Goal: Task Accomplishment & Management: Manage account settings

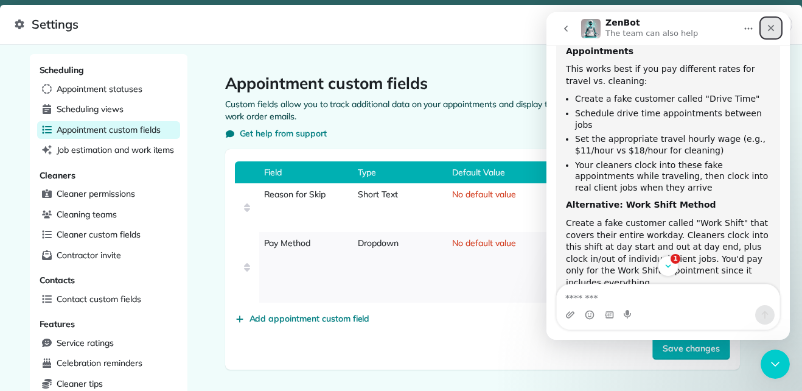
click at [773, 29] on icon "Close" at bounding box center [771, 28] width 10 height 10
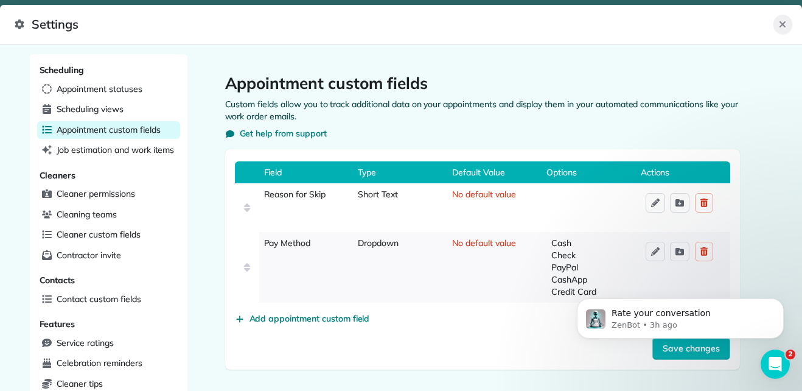
scroll to position [439, 0]
click at [781, 27] on icon "Close" at bounding box center [782, 24] width 10 height 10
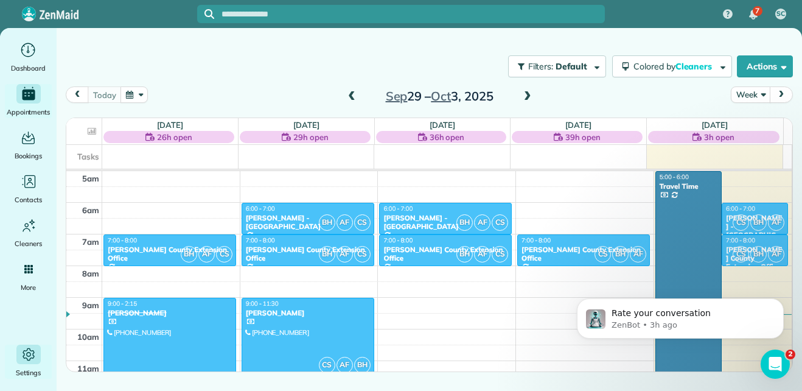
click at [27, 356] on icon "Main" at bounding box center [28, 354] width 5 height 5
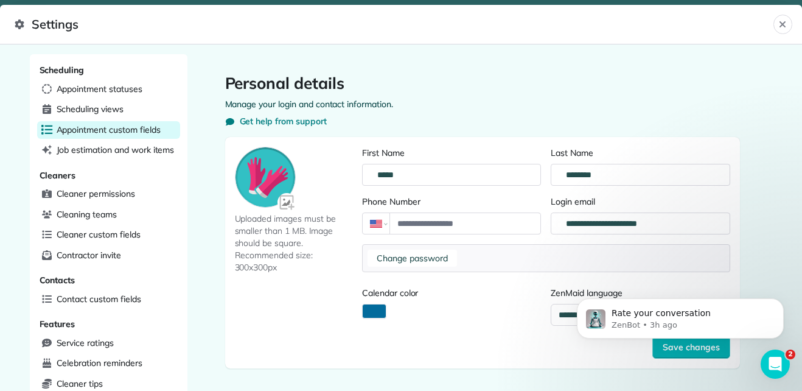
click at [99, 133] on span "Appointment custom fields" at bounding box center [109, 129] width 104 height 12
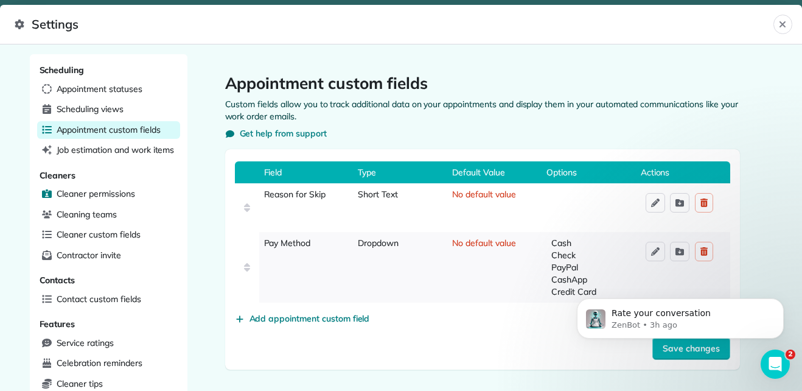
scroll to position [341, 0]
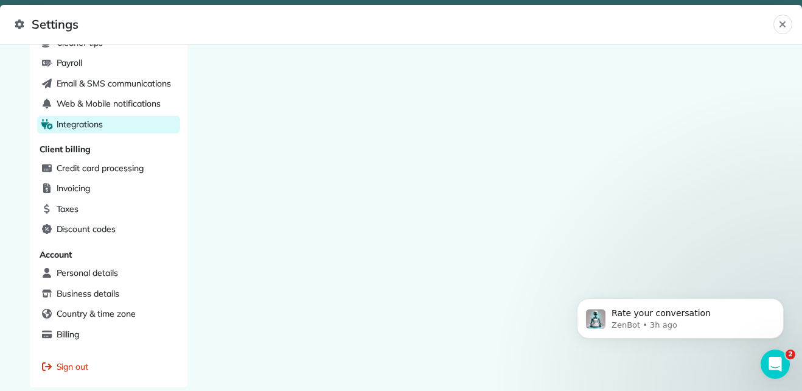
click at [92, 119] on span "Integrations" at bounding box center [80, 124] width 47 height 12
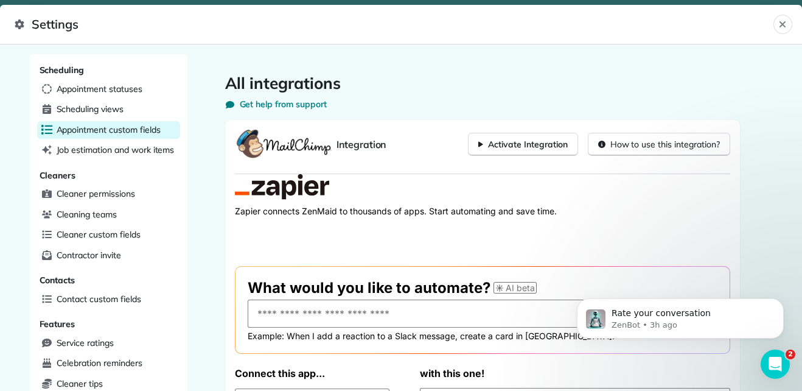
click at [113, 131] on span "Appointment custom fields" at bounding box center [109, 129] width 104 height 12
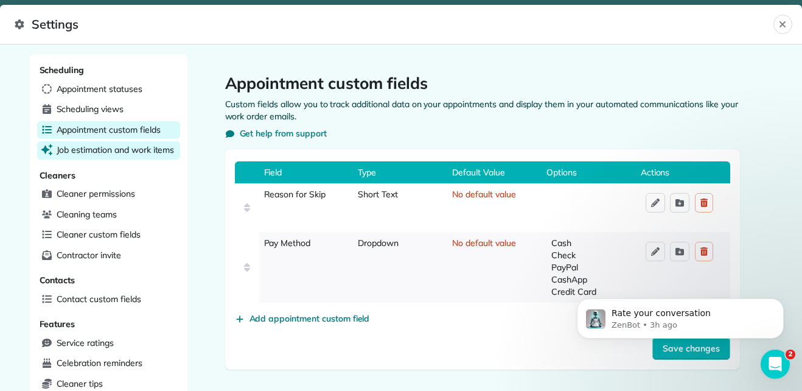
click at [103, 151] on span "Job estimation and work items" at bounding box center [116, 150] width 118 height 12
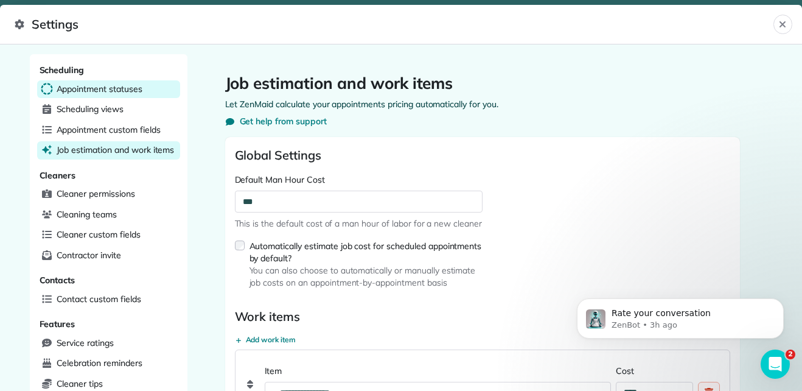
click at [106, 90] on span "Appointment statuses" at bounding box center [100, 89] width 86 height 12
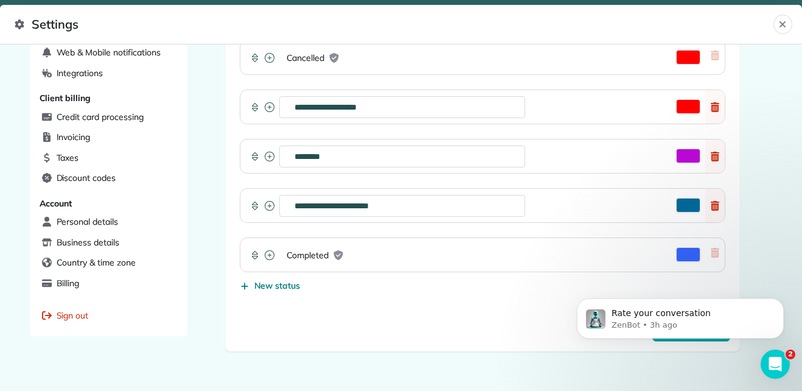
scroll to position [394, 0]
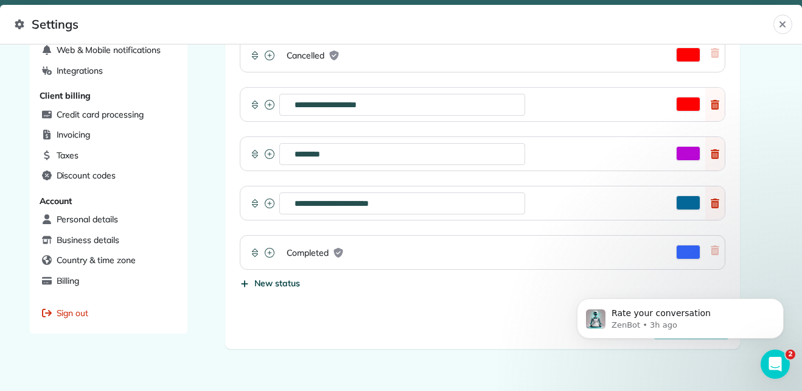
click at [257, 281] on span "New status" at bounding box center [277, 283] width 46 height 12
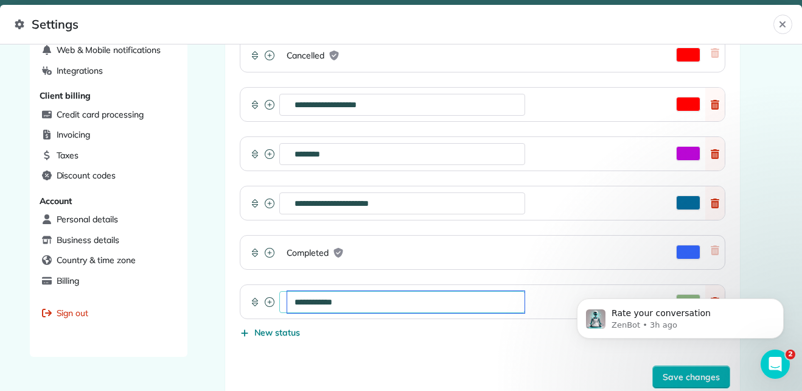
drag, startPoint x: 353, startPoint y: 305, endPoint x: 279, endPoint y: 304, distance: 74.8
click at [279, 304] on div "**********" at bounding box center [402, 302] width 246 height 22
type input "**********"
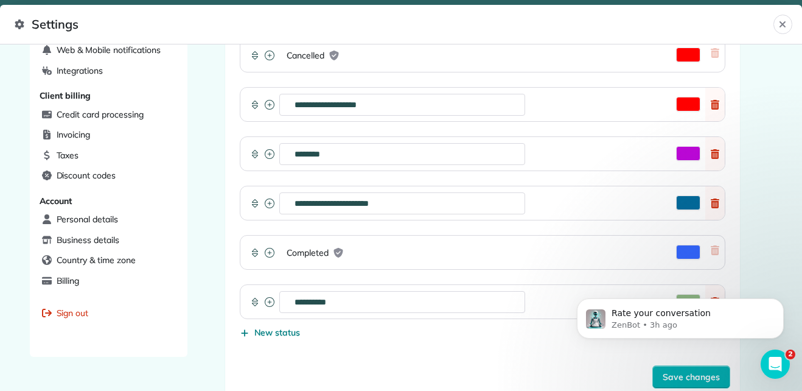
click at [494, 350] on form "**********" at bounding box center [482, 61] width 495 height 653
click at [540, 308] on div "**********" at bounding box center [482, 104] width 485 height 443
click at [540, 308] on div "**********" at bounding box center [475, 300] width 402 height 33
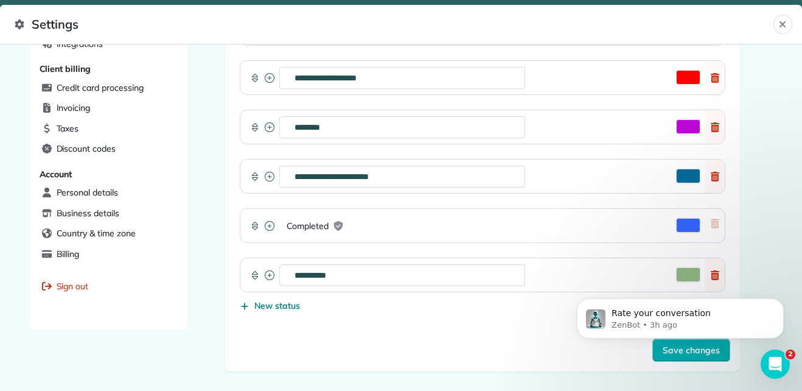
click at [265, 276] on icon at bounding box center [270, 275] width 10 height 10
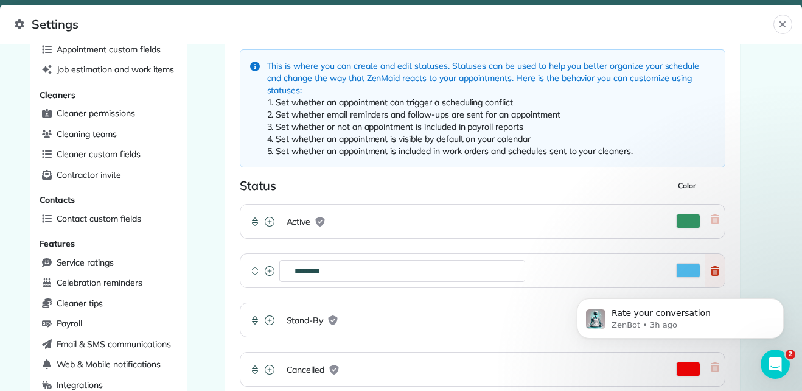
scroll to position [79, 0]
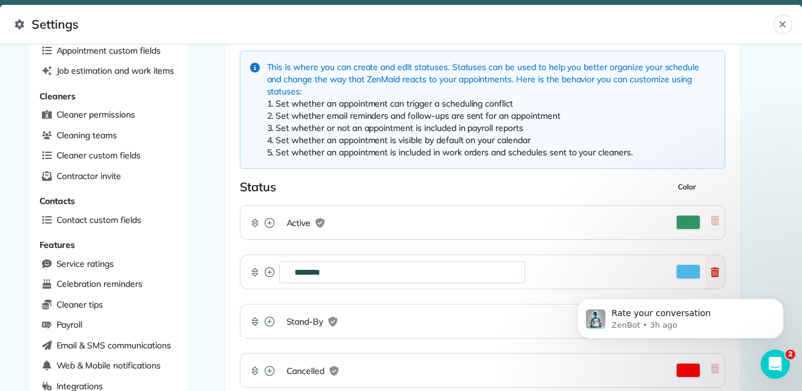
click at [292, 222] on span "Active" at bounding box center [299, 223] width 24 height 12
click at [265, 223] on icon at bounding box center [270, 223] width 10 height 10
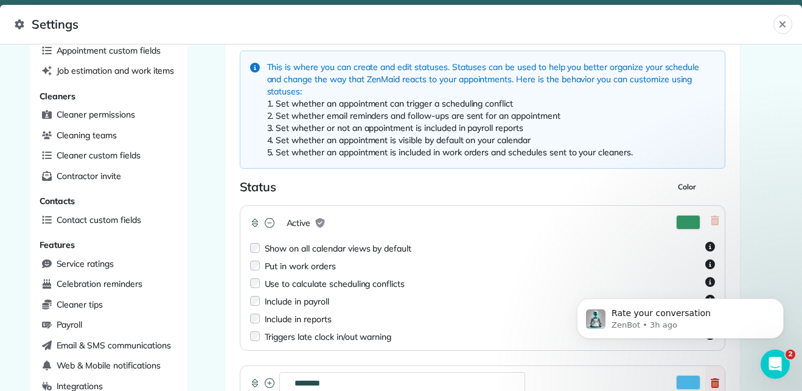
click at [265, 221] on icon at bounding box center [270, 223] width 10 height 10
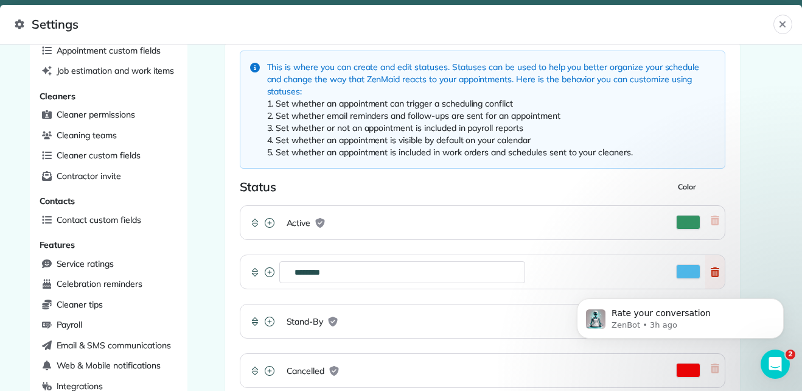
scroll to position [532, 0]
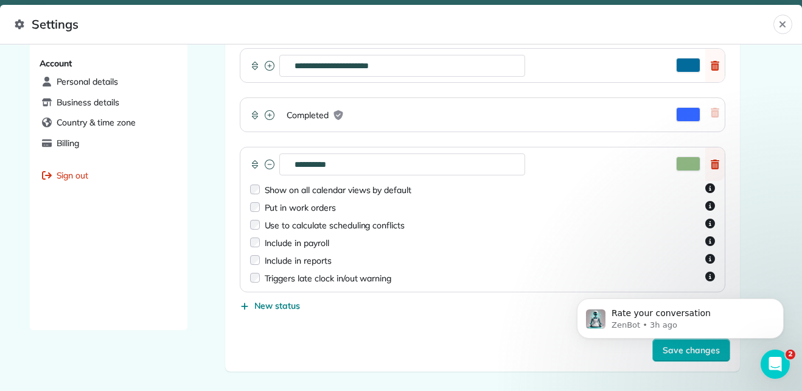
click at [659, 350] on body "Rate your conversation ZenBot • 3h ago" at bounding box center [680, 314] width 234 height 75
click at [670, 352] on body "Rate your conversation ZenBot • 3h ago" at bounding box center [680, 314] width 234 height 75
click at [672, 356] on html "Rate your conversation ZenBot • 3h ago" at bounding box center [679, 315] width 243 height 85
click at [659, 353] on html "Rate your conversation ZenBot • 3h ago" at bounding box center [679, 315] width 243 height 85
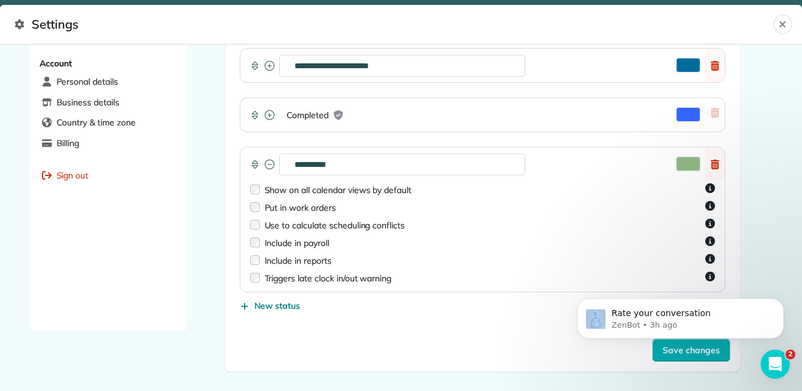
click at [659, 353] on html "Rate your conversation ZenBot • 3h ago" at bounding box center [679, 315] width 243 height 85
click at [672, 353] on html "Rate your conversation ZenBot • 3h ago" at bounding box center [679, 315] width 243 height 85
click at [676, 161] on button "Activate Color Picker" at bounding box center [688, 163] width 24 height 15
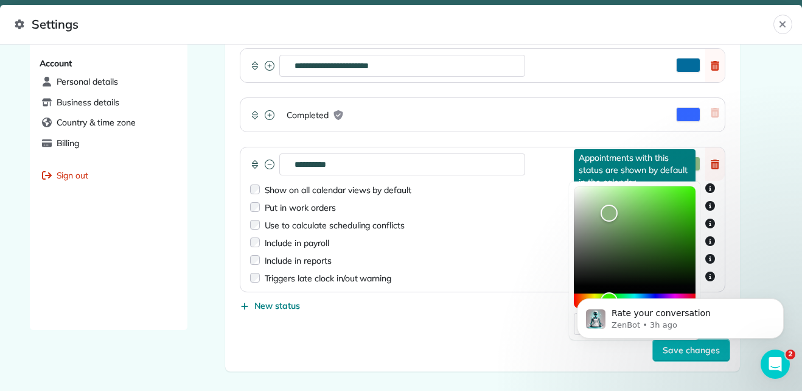
click at [709, 187] on icon "Open more information" at bounding box center [710, 188] width 10 height 10
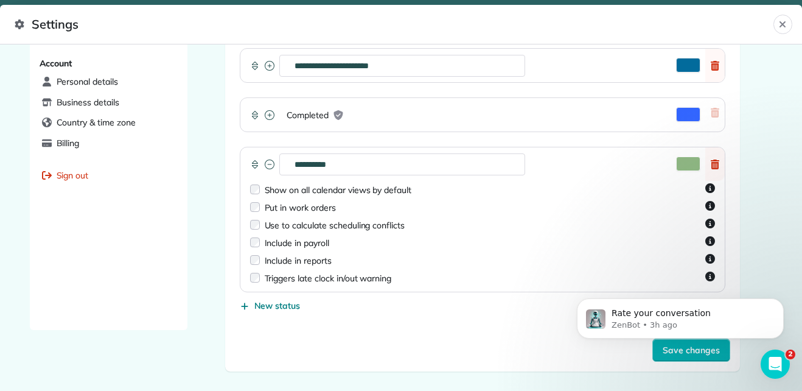
click at [706, 189] on icon "Open more information" at bounding box center [710, 188] width 10 height 10
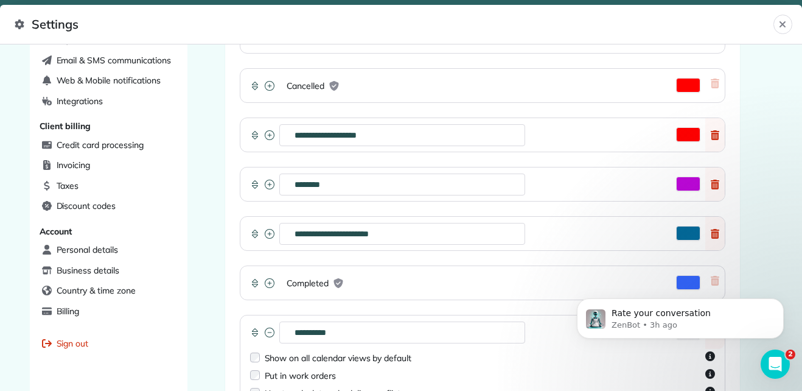
scroll to position [423, 0]
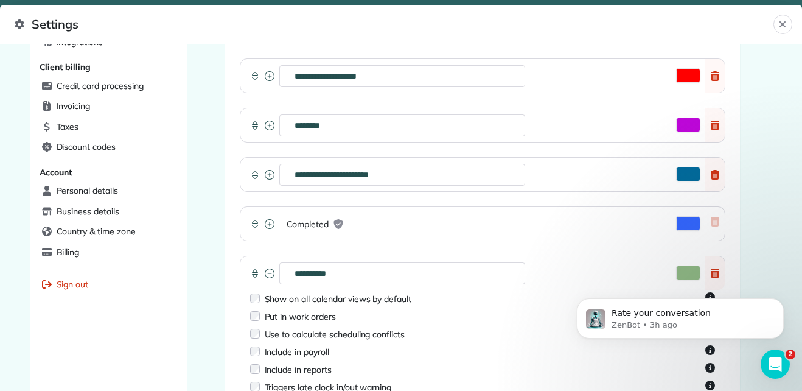
click at [697, 350] on body "Rate your conversation ZenBot • 3h ago" at bounding box center [680, 314] width 234 height 75
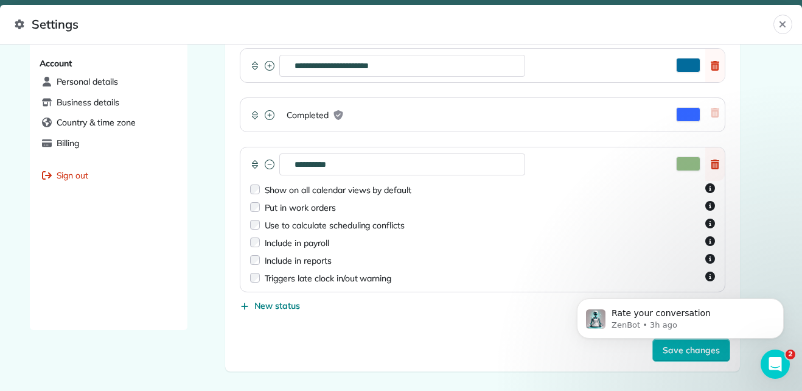
click at [664, 352] on body "Rate your conversation ZenBot • 3h ago" at bounding box center [680, 314] width 234 height 75
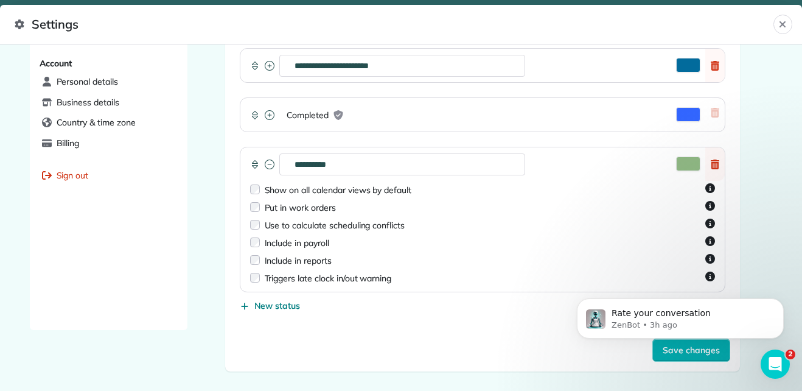
click at [664, 352] on body "Rate your conversation ZenBot • 3h ago" at bounding box center [680, 314] width 234 height 75
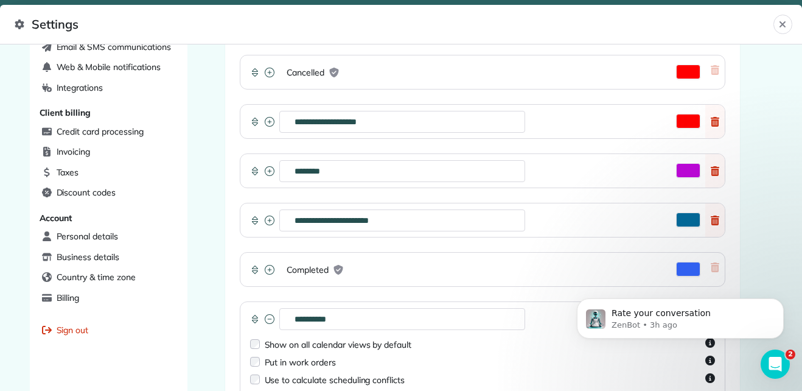
scroll to position [376, 0]
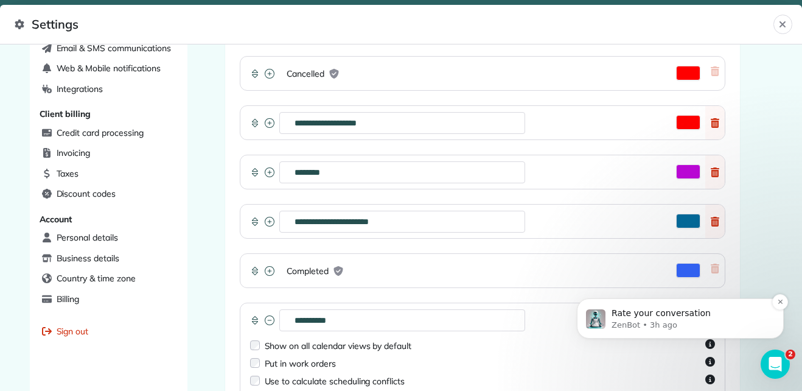
drag, startPoint x: 664, startPoint y: 352, endPoint x: 771, endPoint y: 318, distance: 112.4
click at [771, 330] on div "Rate your conversation ZenBot • 3h ago" at bounding box center [680, 318] width 189 height 24
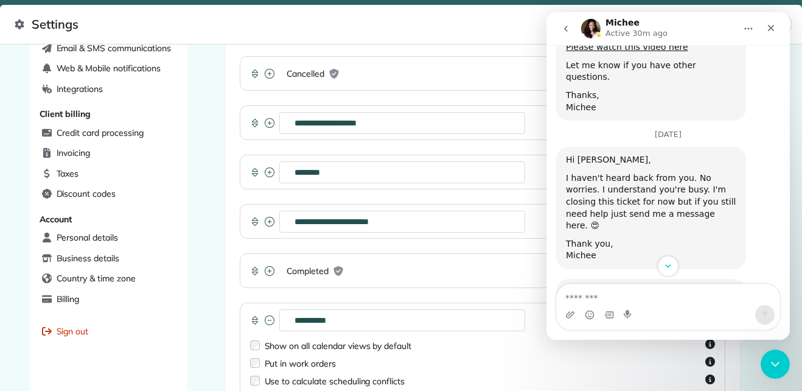
scroll to position [564, 0]
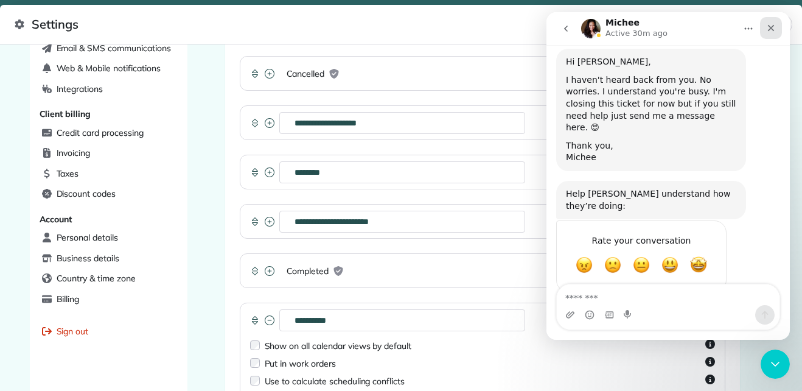
click at [772, 29] on icon "Close" at bounding box center [771, 28] width 7 height 7
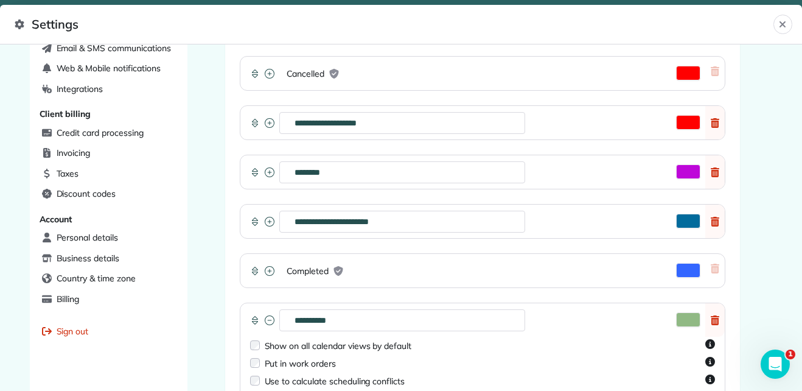
scroll to position [532, 0]
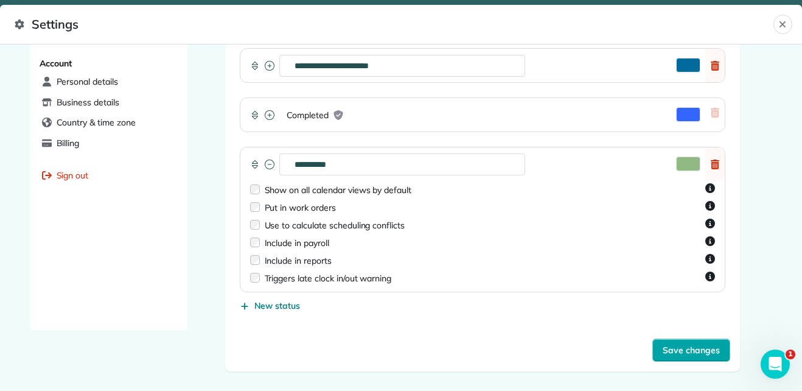
click at [674, 353] on span "Save changes" at bounding box center [691, 350] width 57 height 12
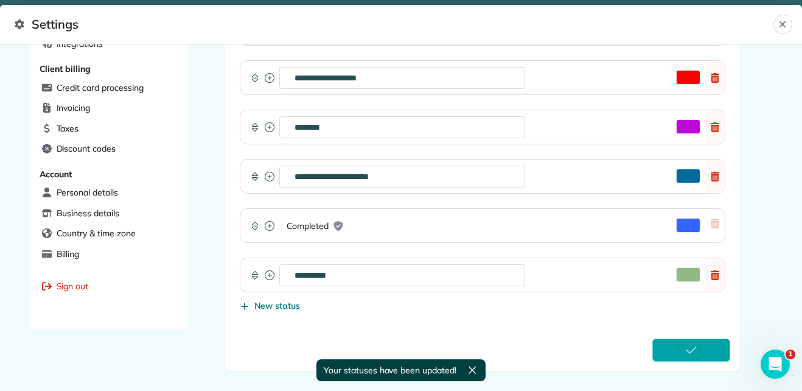
scroll to position [421, 0]
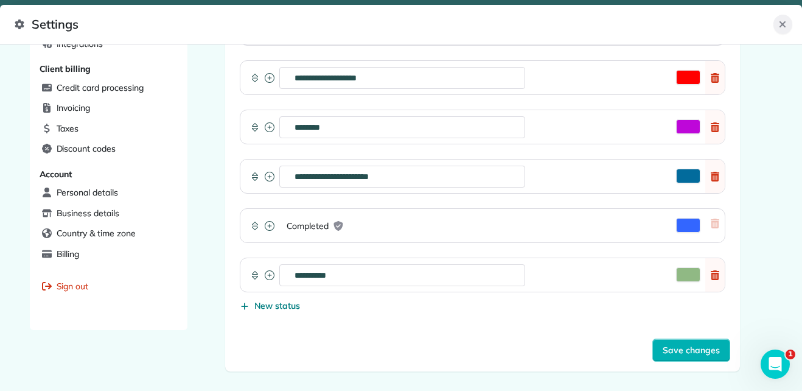
click at [785, 28] on icon "Close" at bounding box center [782, 24] width 10 height 10
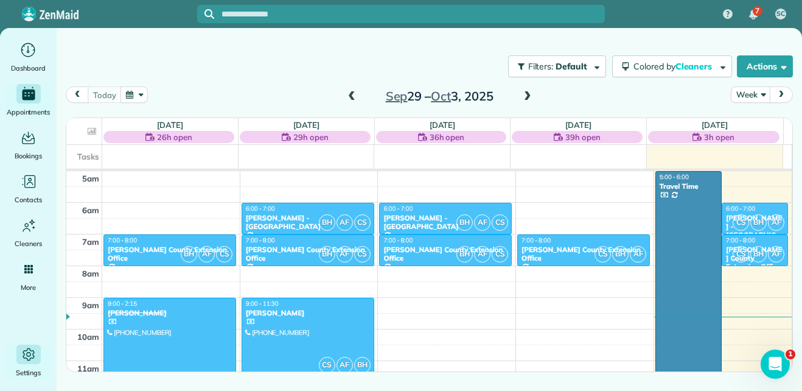
click at [680, 217] on div at bounding box center [688, 377] width 65 height 410
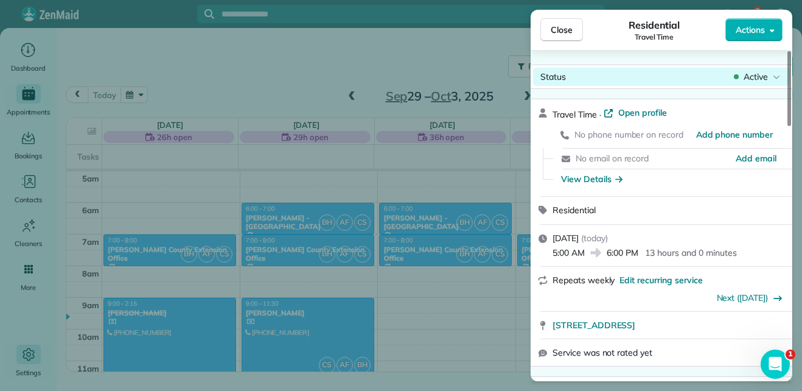
click at [762, 75] on span "Active" at bounding box center [755, 77] width 24 height 12
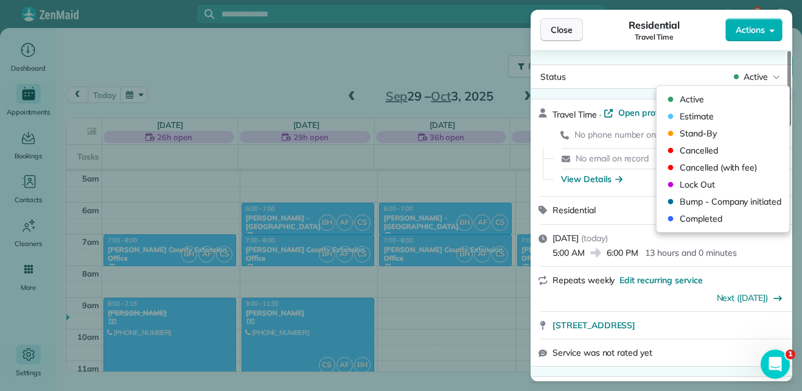
click at [557, 32] on span "Close" at bounding box center [562, 30] width 22 height 12
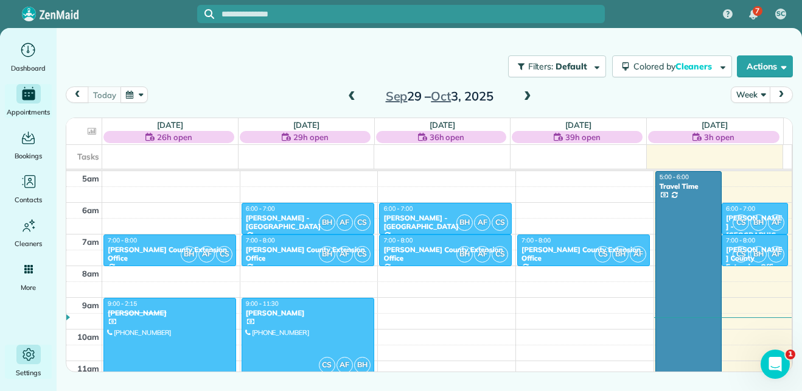
click at [527, 97] on span at bounding box center [527, 96] width 13 height 11
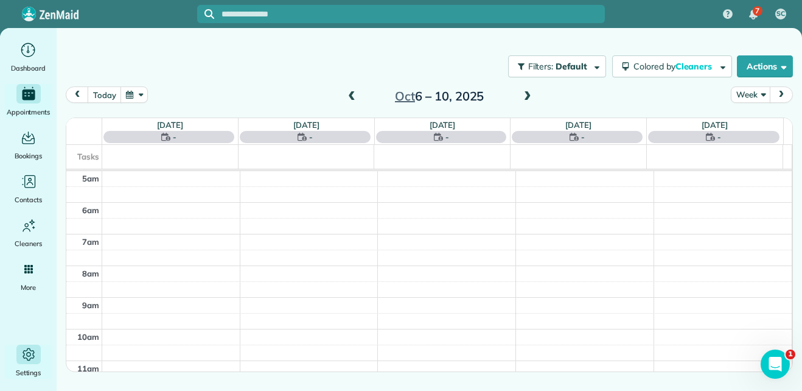
scroll to position [64, 0]
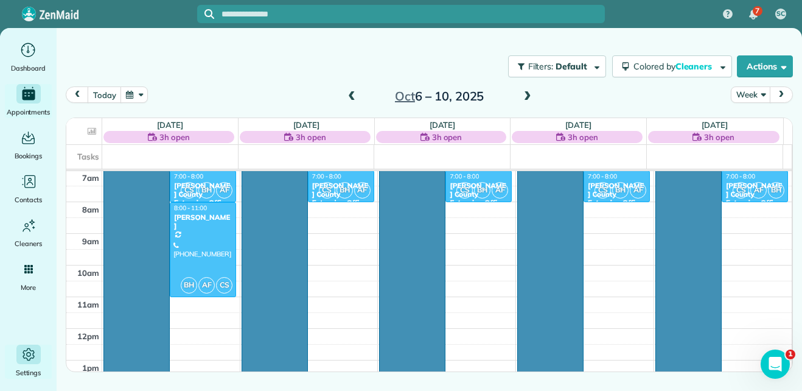
click at [136, 202] on div at bounding box center [136, 313] width 65 height 410
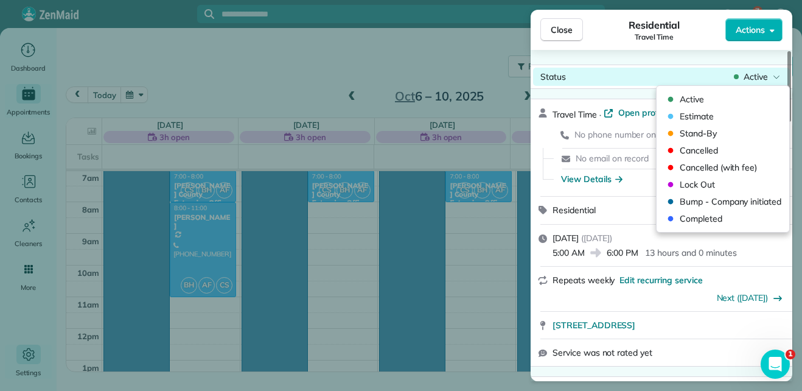
click at [772, 75] on div "Active" at bounding box center [756, 77] width 51 height 12
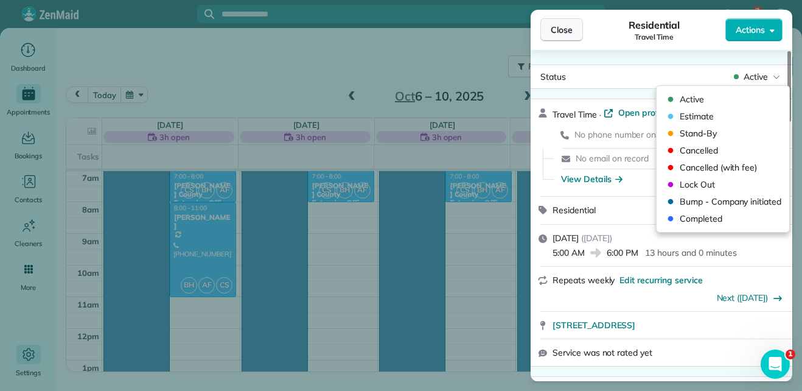
click at [572, 34] on span "Close" at bounding box center [562, 30] width 22 height 12
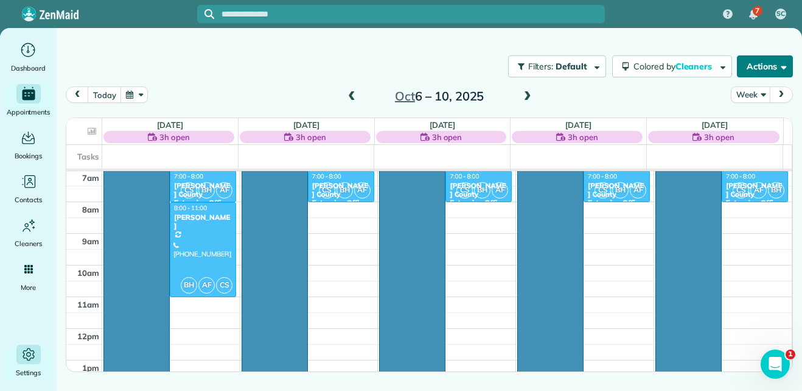
click at [779, 71] on button "Actions" at bounding box center [765, 66] width 56 height 22
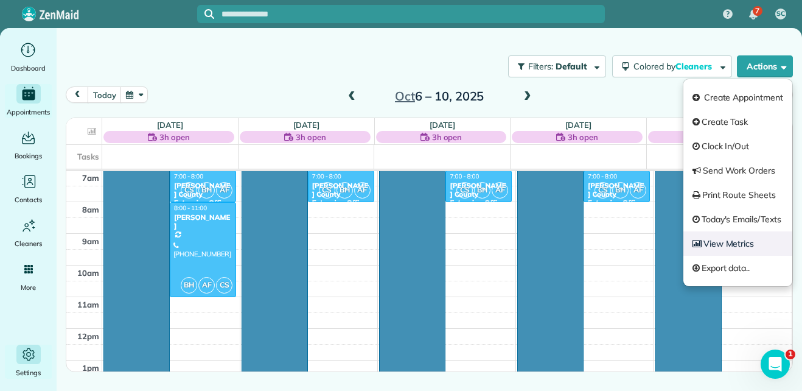
click at [720, 251] on link "View Metrics" at bounding box center [737, 243] width 109 height 24
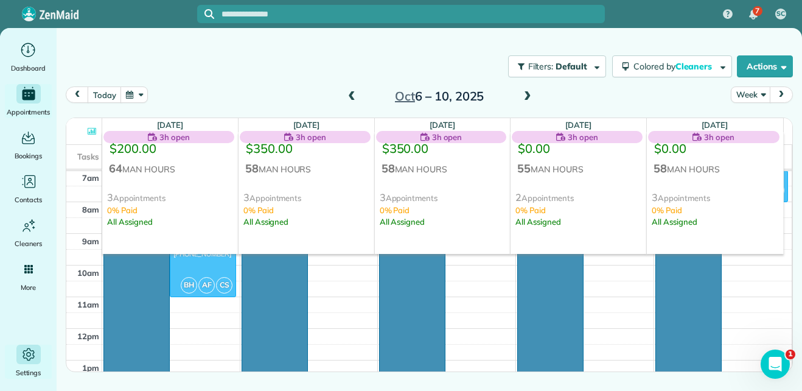
click at [201, 88] on div "today Week Oct 6 – 10, 2025" at bounding box center [429, 97] width 727 height 23
click at [192, 139] on div "3h open" at bounding box center [169, 137] width 133 height 12
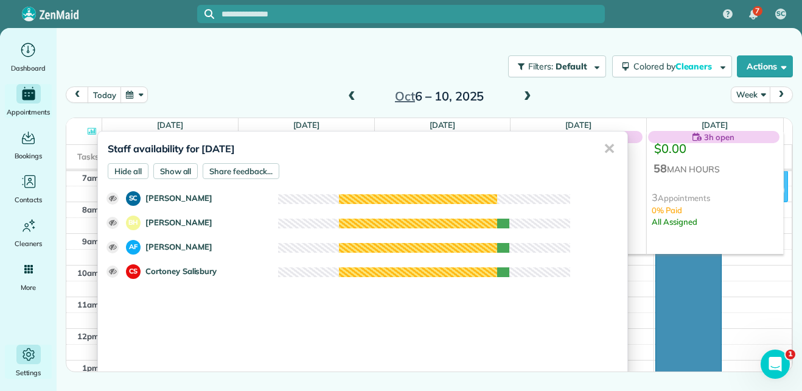
click at [605, 151] on div "✕" at bounding box center [609, 148] width 24 height 34
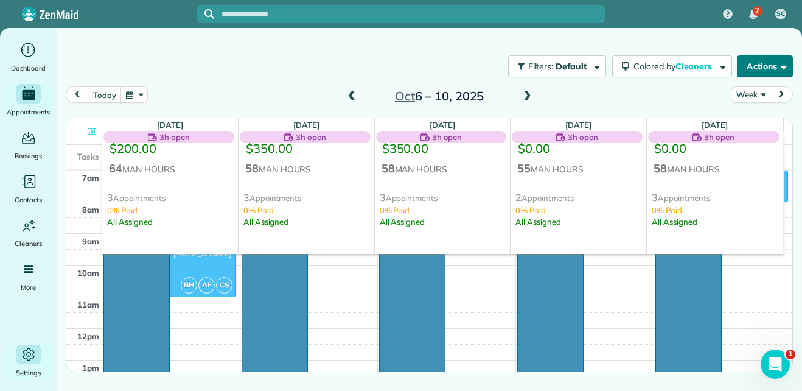
click at [770, 63] on button "Actions" at bounding box center [765, 66] width 56 height 22
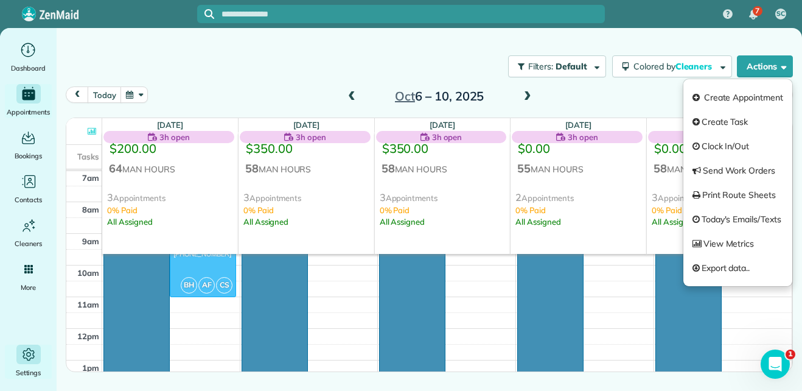
click at [644, 102] on div "today Week Oct 6 – 10, 2025" at bounding box center [429, 97] width 727 height 23
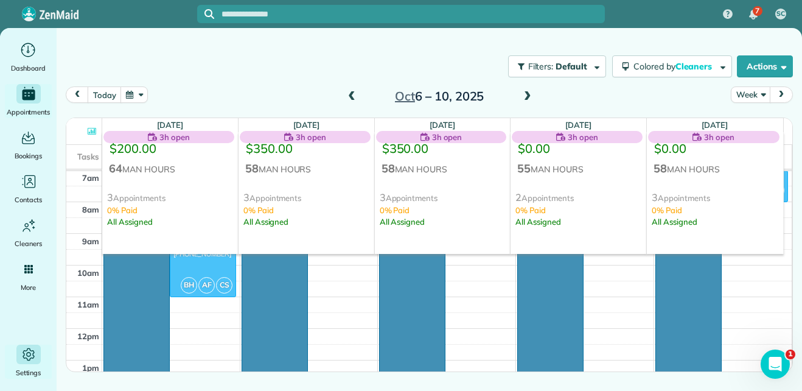
click at [257, 324] on div at bounding box center [274, 313] width 65 height 410
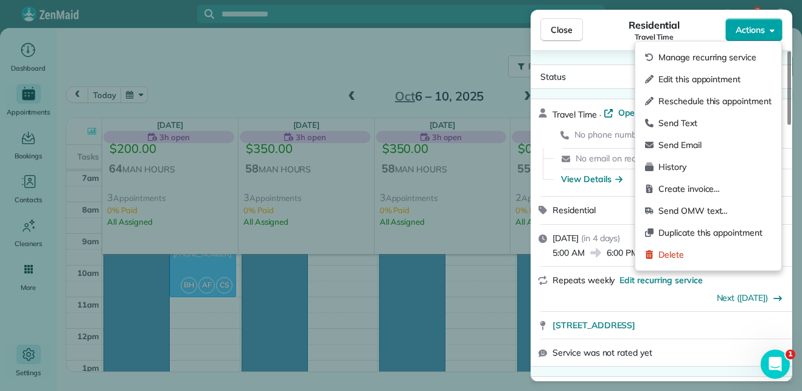
click at [763, 30] on span "Actions" at bounding box center [750, 30] width 29 height 12
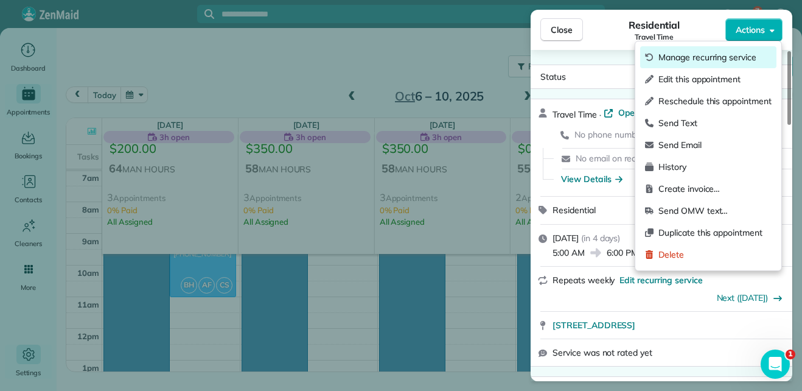
click at [748, 52] on span "Manage recurring service" at bounding box center [714, 57] width 113 height 12
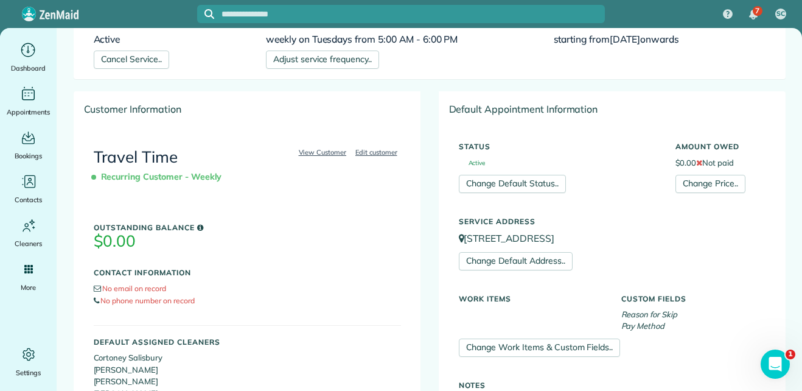
scroll to position [88, 0]
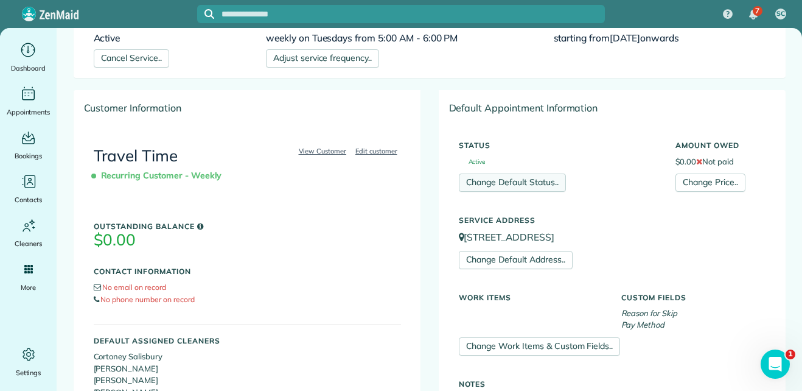
click at [540, 178] on link "Change Default Status.." at bounding box center [512, 182] width 107 height 18
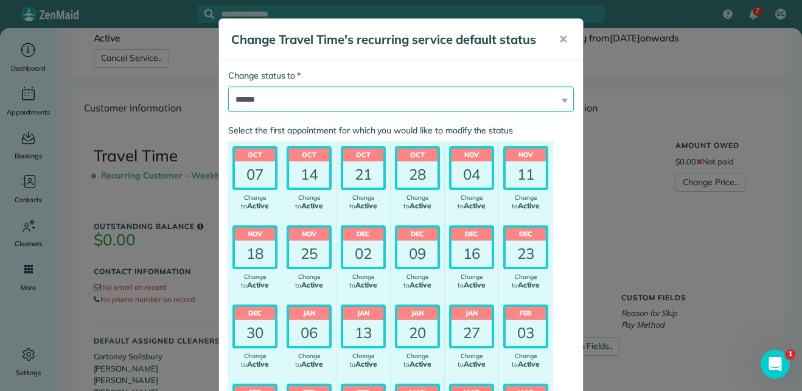
click at [562, 94] on select "**********" at bounding box center [401, 99] width 346 height 26
select select "*******"
click at [228, 86] on select "**********" at bounding box center [401, 99] width 346 height 26
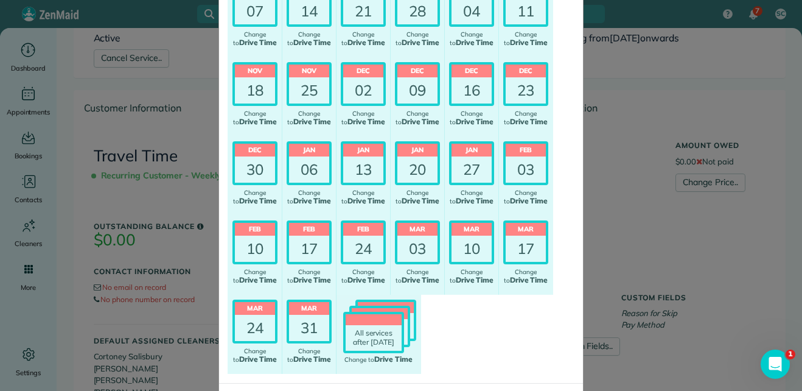
scroll to position [217, 0]
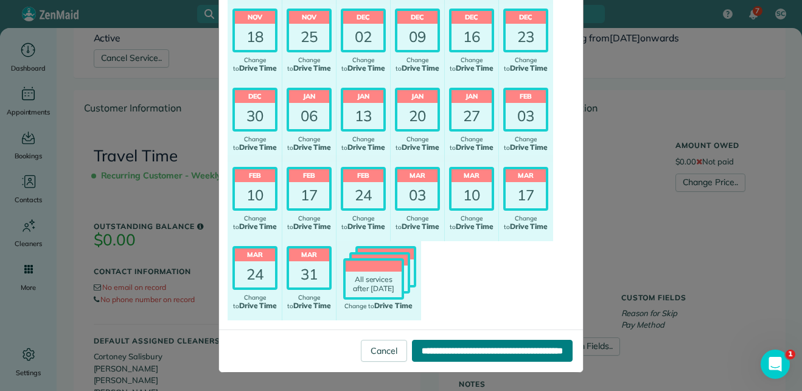
click at [469, 356] on input "**********" at bounding box center [492, 350] width 161 height 22
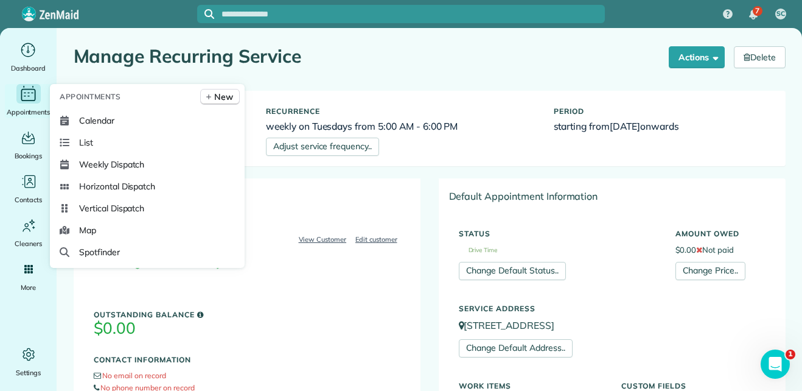
click at [30, 97] on icon "Main" at bounding box center [28, 94] width 19 height 18
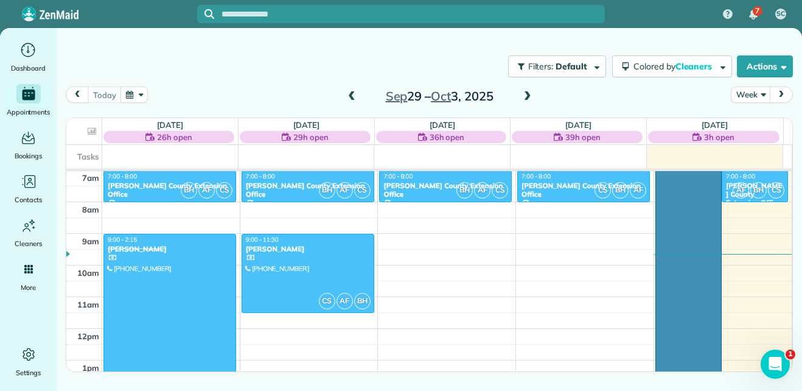
click at [675, 222] on div at bounding box center [688, 313] width 65 height 410
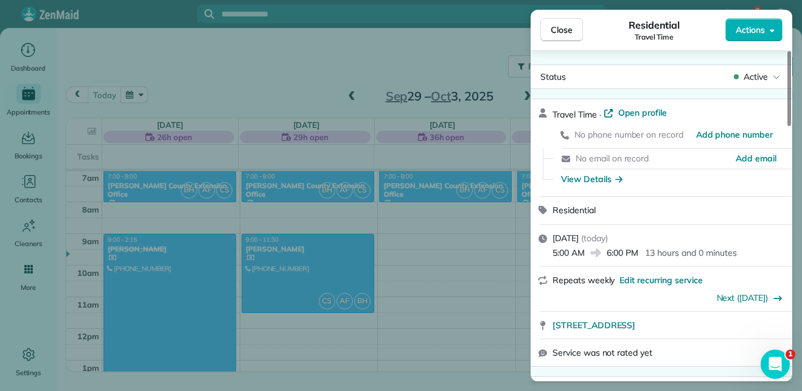
click at [766, 29] on button "Actions" at bounding box center [753, 29] width 57 height 23
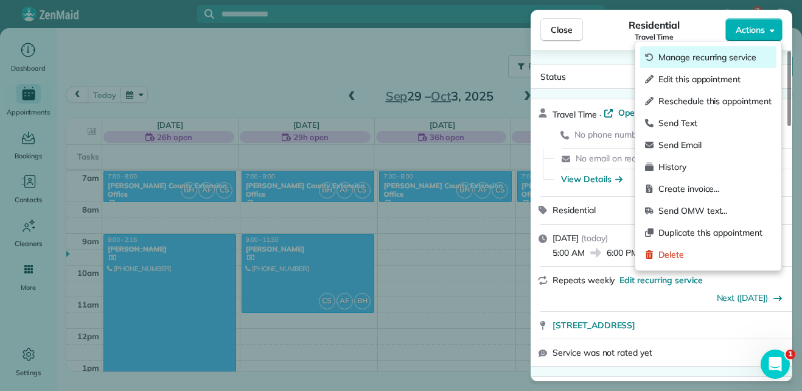
click at [745, 58] on span "Manage recurring service" at bounding box center [714, 57] width 113 height 12
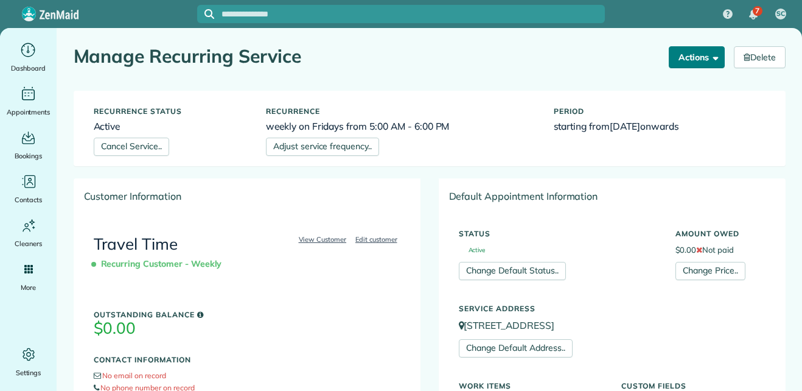
drag, startPoint x: 0, startPoint y: 0, endPoint x: 706, endPoint y: 60, distance: 708.8
click at [709, 60] on span "button" at bounding box center [713, 56] width 9 height 9
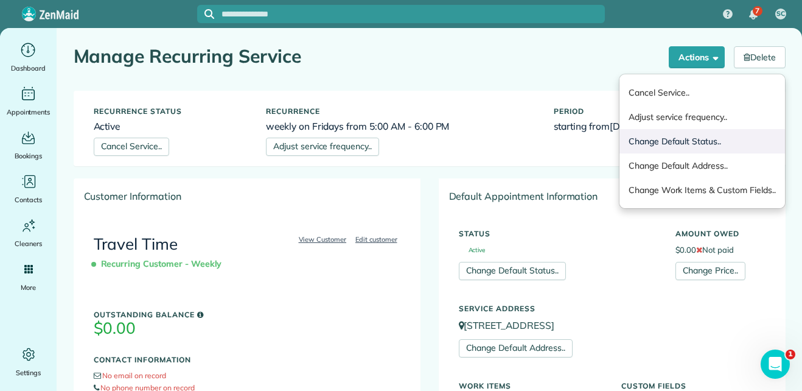
click at [698, 141] on link "Change Default Status.." at bounding box center [701, 141] width 165 height 24
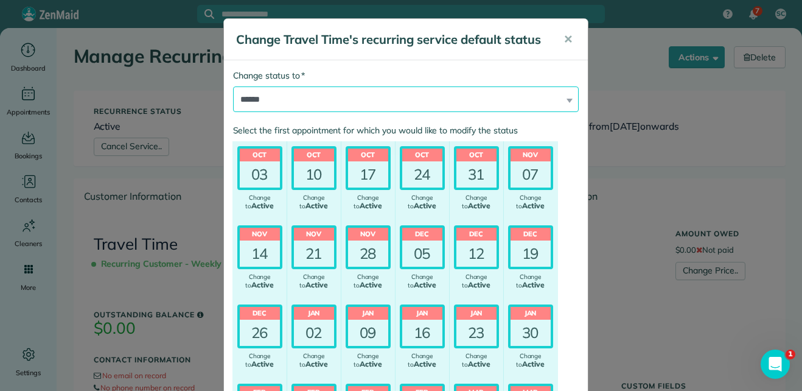
click at [538, 103] on select "**********" at bounding box center [406, 99] width 346 height 26
select select "*******"
click at [233, 86] on select "**********" at bounding box center [406, 99] width 346 height 26
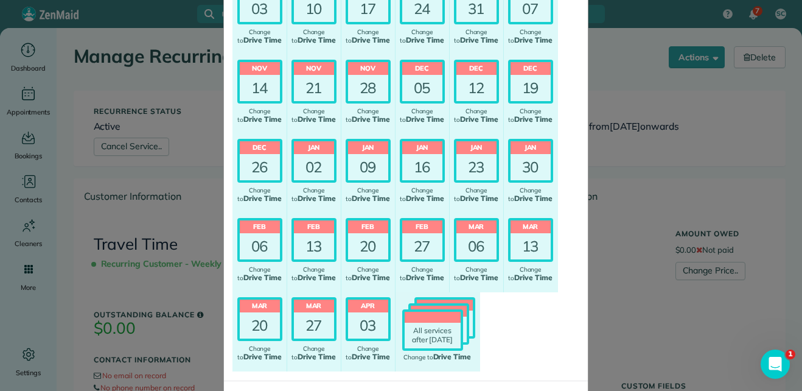
scroll to position [217, 0]
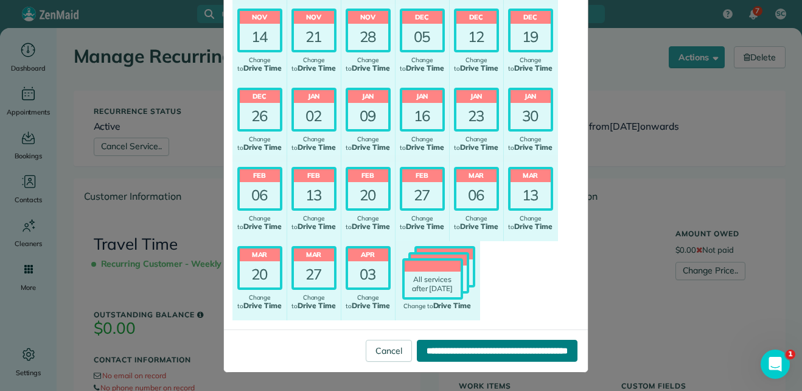
click at [495, 356] on input "**********" at bounding box center [497, 350] width 161 height 22
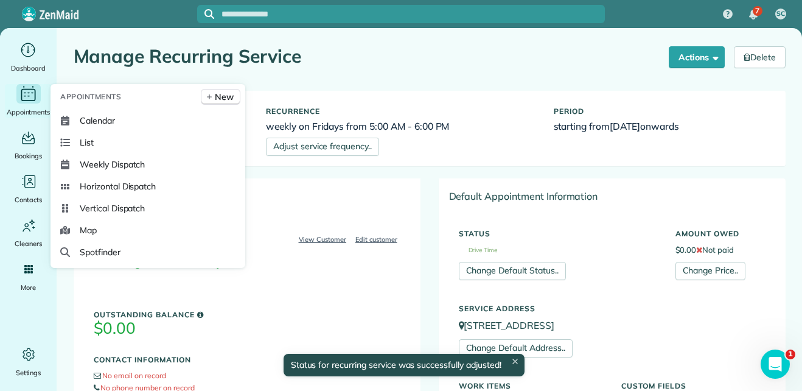
click at [23, 99] on icon "Main" at bounding box center [28, 94] width 19 height 18
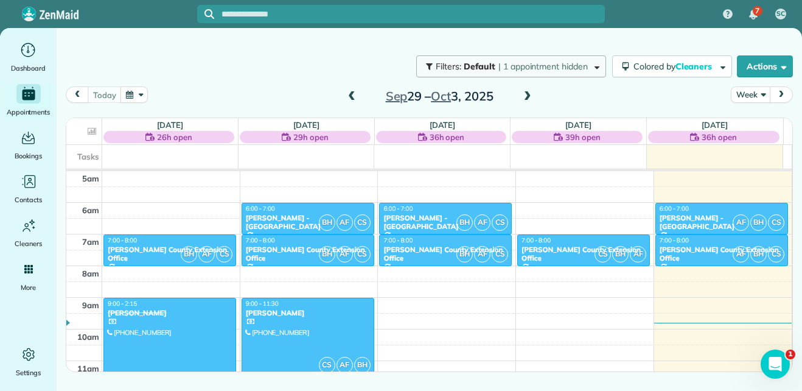
click at [591, 69] on span "button" at bounding box center [594, 65] width 9 height 9
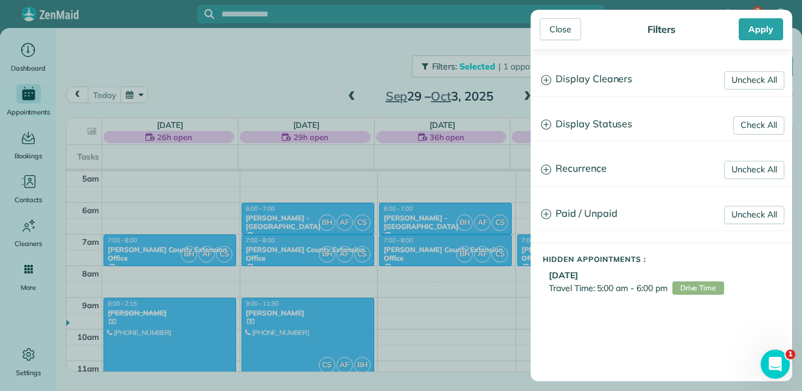
click at [551, 169] on h3 "Recurrence" at bounding box center [661, 168] width 260 height 31
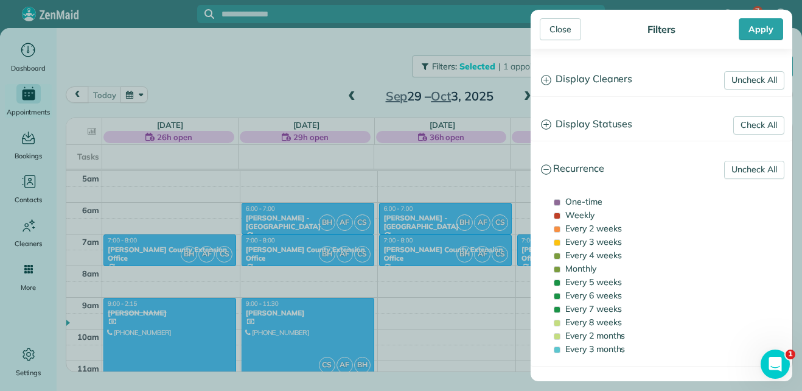
click at [546, 170] on icon at bounding box center [546, 169] width 10 height 10
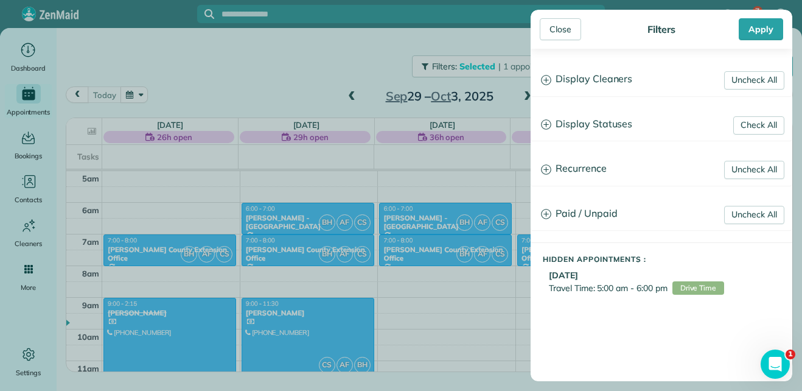
click at [690, 285] on span "Drive Time" at bounding box center [698, 287] width 52 height 13
click at [569, 259] on h5 "Hidden Appointments :" at bounding box center [667, 259] width 249 height 8
click at [569, 271] on b "Oct 3rd 2025" at bounding box center [563, 275] width 29 height 11
click at [551, 29] on div "Close" at bounding box center [560, 29] width 41 height 22
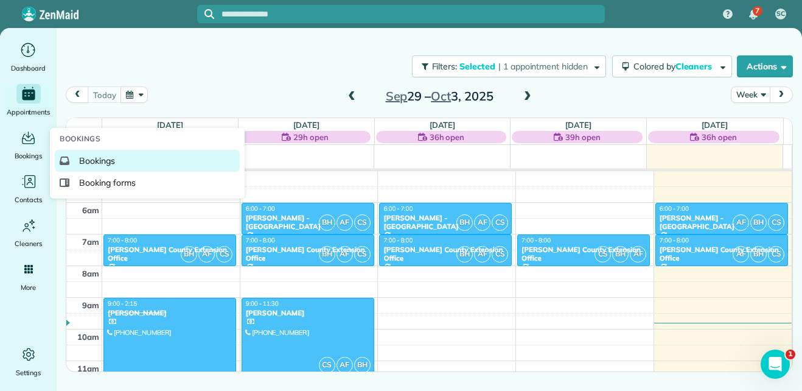
click at [82, 165] on span "Bookings" at bounding box center [97, 161] width 36 height 12
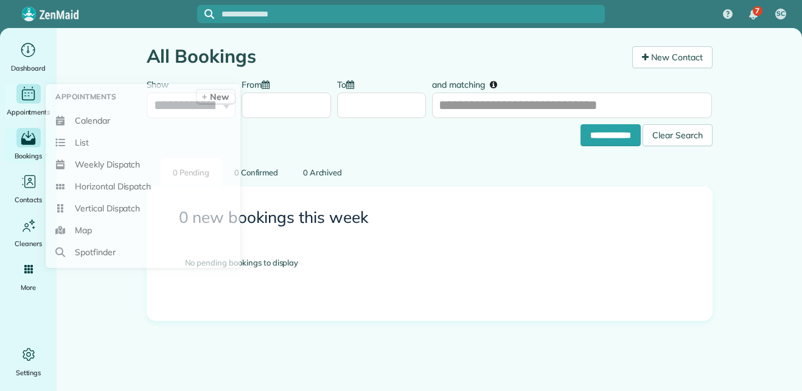
click at [27, 101] on icon "Main" at bounding box center [28, 94] width 16 height 16
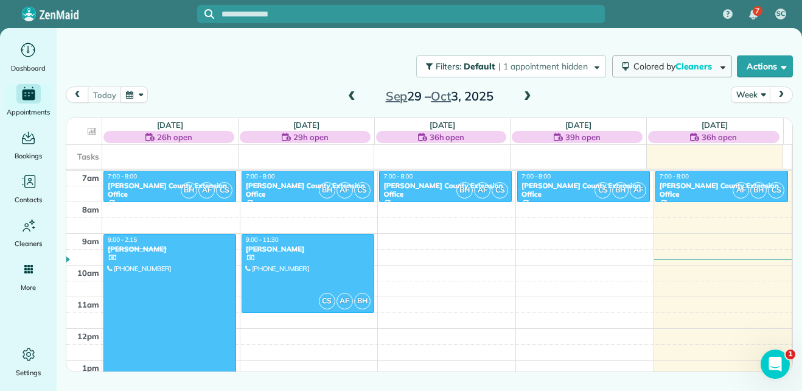
click at [718, 71] on span "button" at bounding box center [720, 65] width 9 height 9
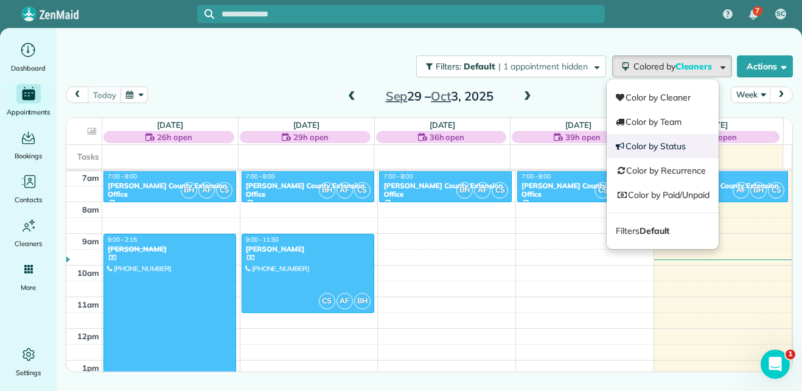
click at [663, 148] on link "Color by Status" at bounding box center [663, 146] width 112 height 24
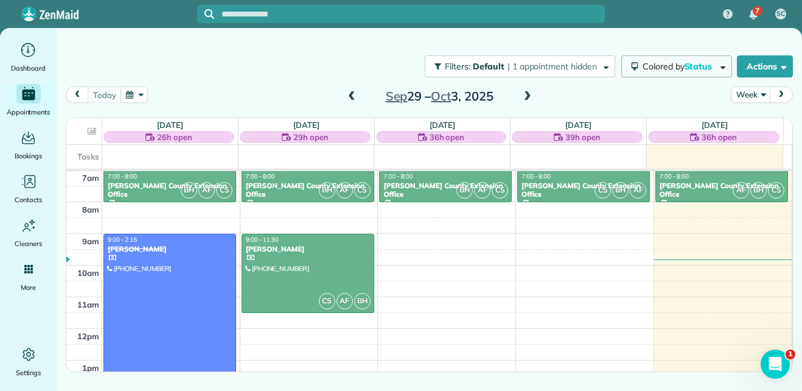
click at [671, 69] on span "Colored by Status" at bounding box center [679, 66] width 74 height 11
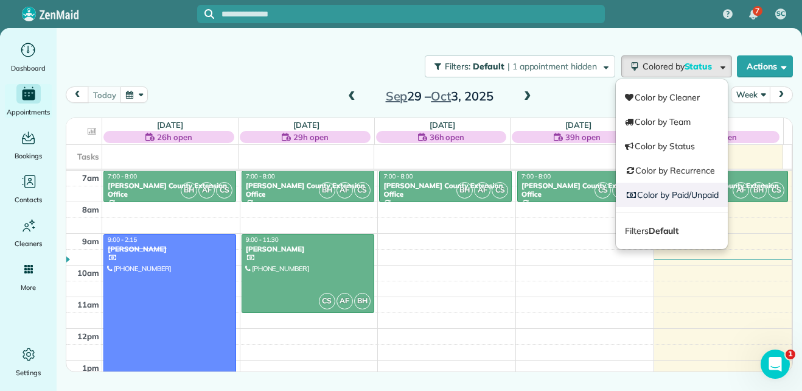
click at [654, 196] on link "Color by Paid/Unpaid" at bounding box center [672, 195] width 112 height 24
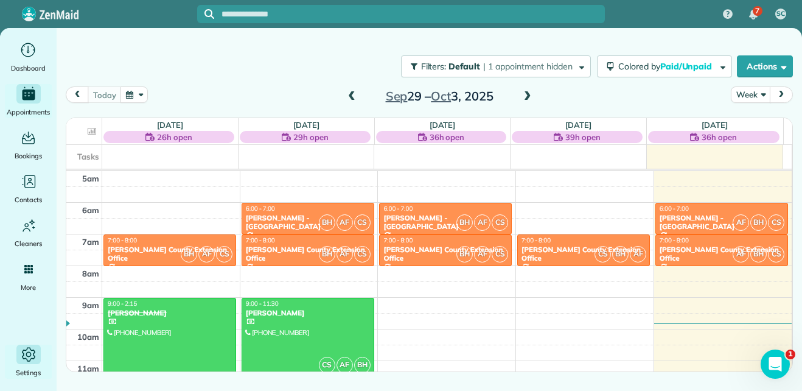
click at [27, 363] on icon "Main" at bounding box center [28, 354] width 18 height 18
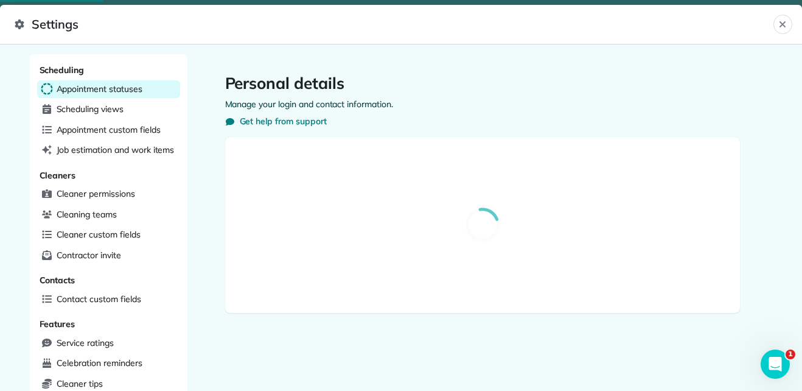
click at [100, 89] on span "Appointment statuses" at bounding box center [100, 89] width 86 height 12
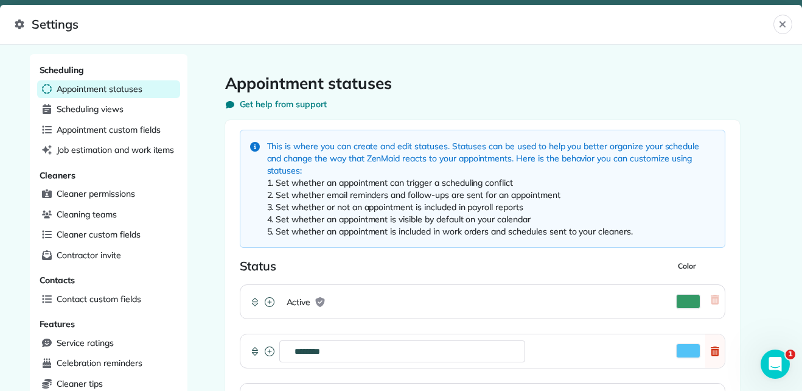
scroll to position [421, 0]
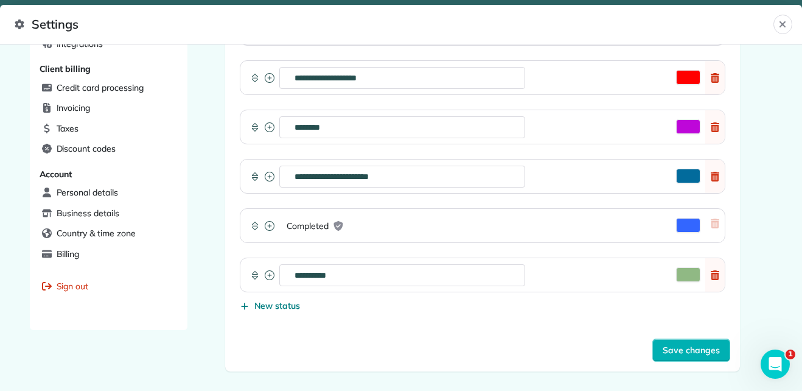
click at [266, 277] on icon at bounding box center [270, 275] width 10 height 10
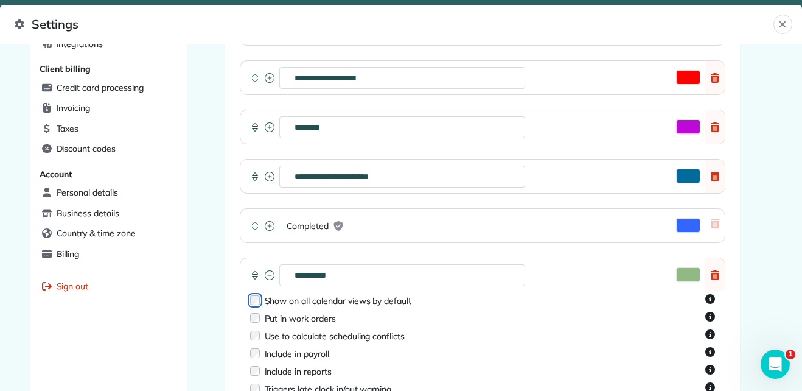
scroll to position [532, 0]
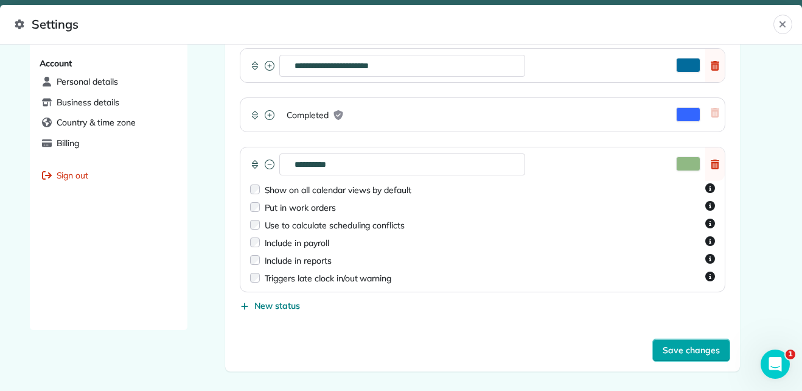
click at [662, 357] on button "Save changes" at bounding box center [691, 349] width 78 height 23
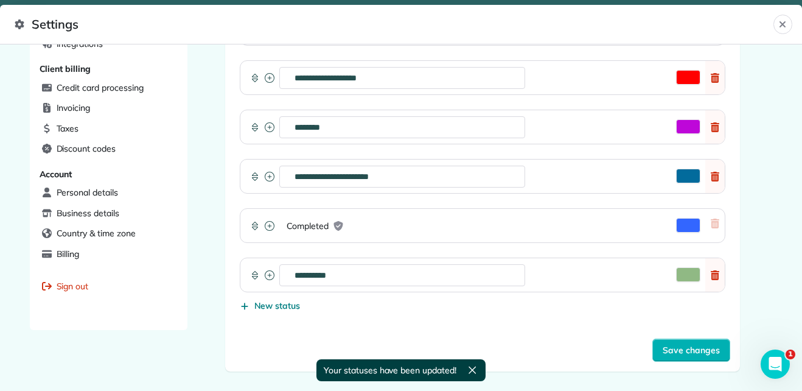
scroll to position [0, 0]
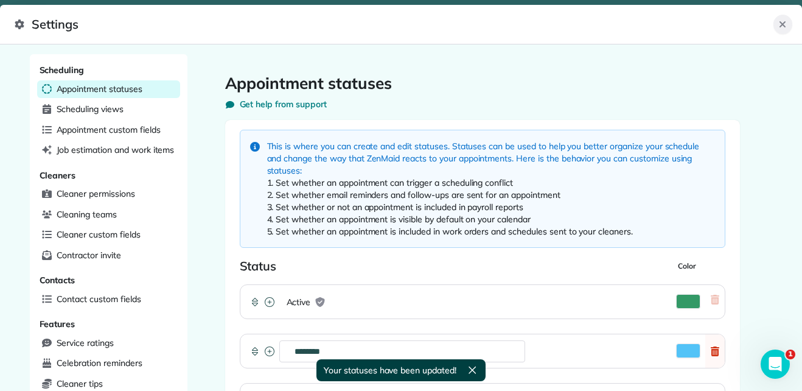
click at [784, 26] on icon "Close" at bounding box center [782, 24] width 10 height 10
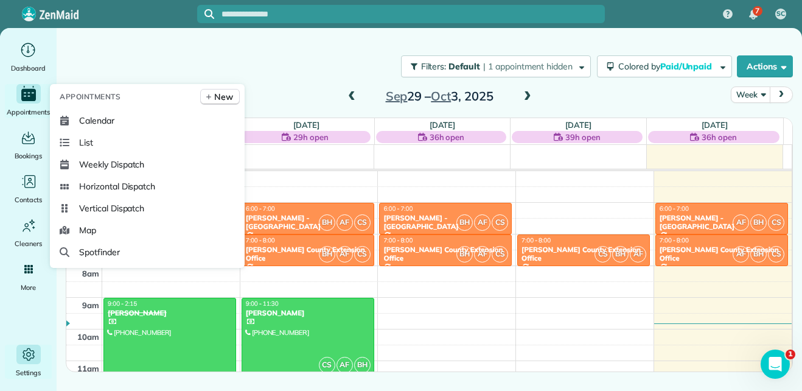
click at [34, 88] on icon "Main" at bounding box center [28, 94] width 18 height 18
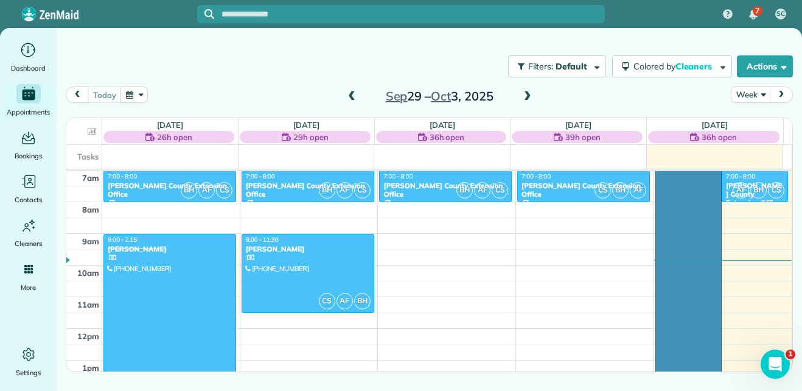
click at [689, 107] on div "AF BH CS SC 5:00 - 6:00 Travel Time [STREET_ADDRESS] AF BH CS 6:00 - 7:00 [PERS…" at bounding box center [722, 107] width 137 height 0
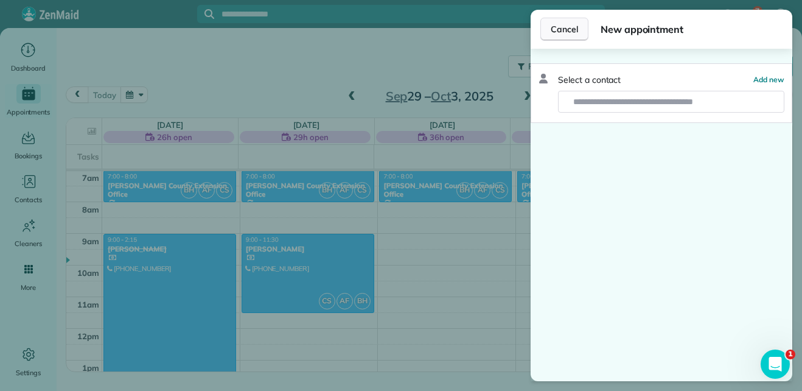
click at [563, 32] on span "Cancel" at bounding box center [564, 29] width 27 height 12
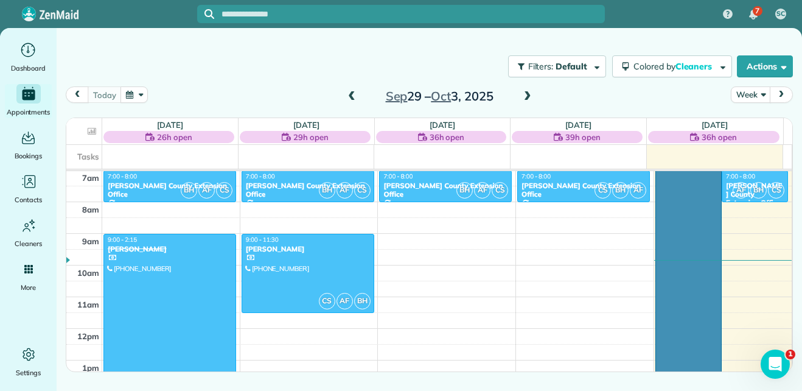
click at [683, 184] on div at bounding box center [688, 313] width 65 height 410
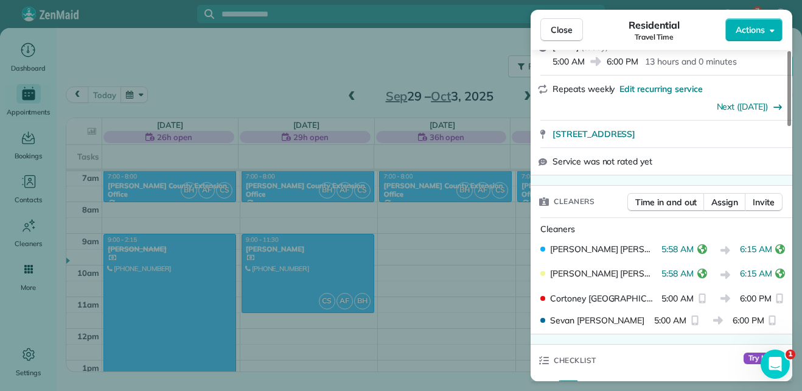
scroll to position [226, 0]
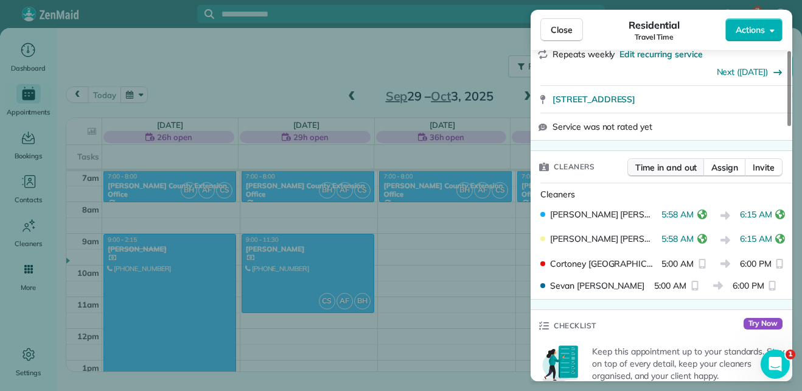
click at [681, 165] on span "Time in and out" at bounding box center [665, 167] width 61 height 12
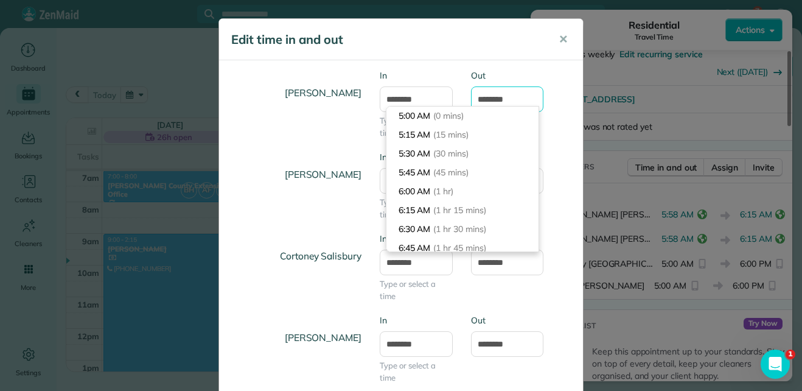
scroll to position [75, 0]
drag, startPoint x: 516, startPoint y: 102, endPoint x: 425, endPoint y: 94, distance: 91.6
click at [425, 94] on div "[PERSON_NAME] In ******* Type or select a time Out *******" at bounding box center [401, 110] width 364 height 82
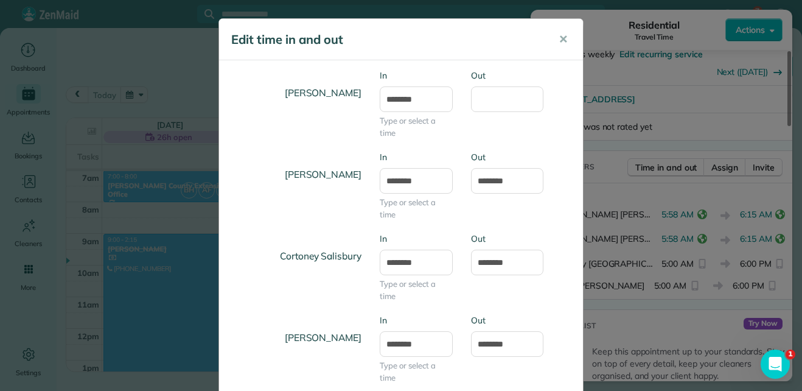
click at [302, 138] on div "[PERSON_NAME] In ******* Type or select a time Out" at bounding box center [401, 110] width 364 height 82
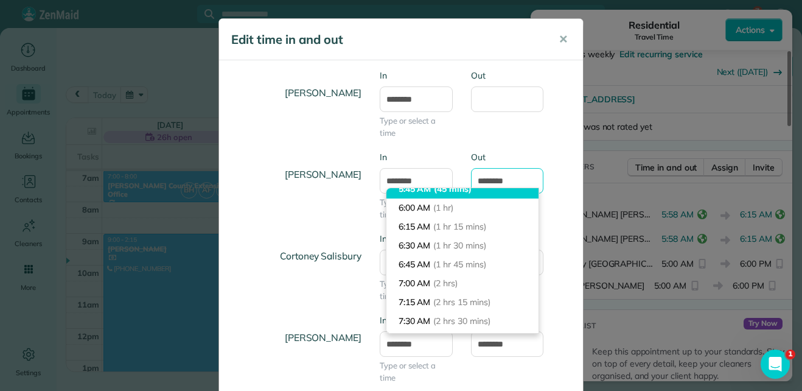
drag, startPoint x: 519, startPoint y: 179, endPoint x: 424, endPoint y: 197, distance: 96.6
click at [424, 197] on body "7 SC Dashboard Appointments Bookings Contacts Cleaners Invoices Payroll Reports…" at bounding box center [401, 195] width 802 height 391
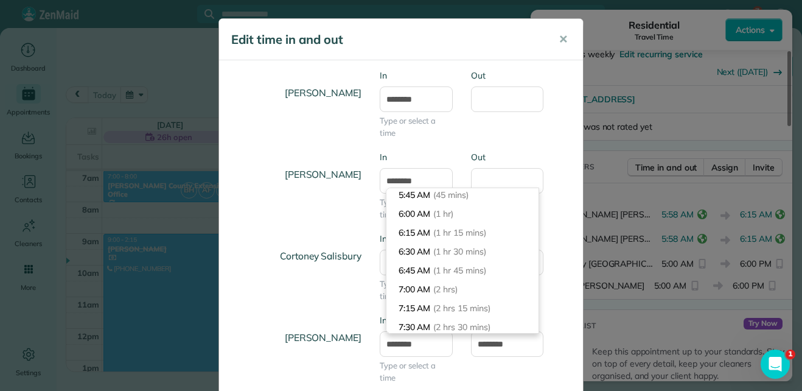
click at [561, 123] on div "[PERSON_NAME] In ******* Type or select a time Out" at bounding box center [401, 110] width 364 height 82
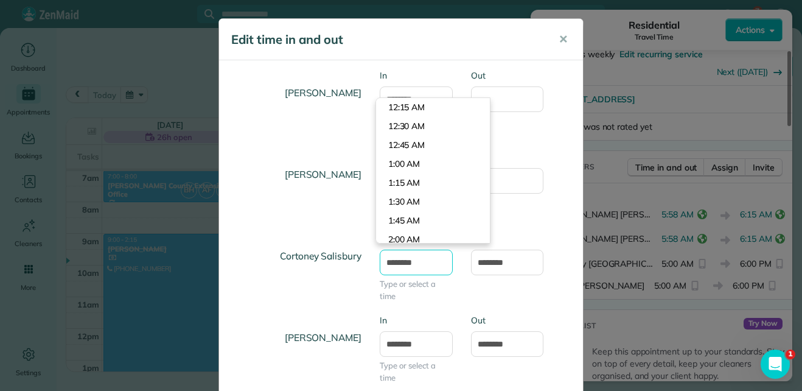
scroll to position [339, 0]
drag, startPoint x: 425, startPoint y: 266, endPoint x: 319, endPoint y: 248, distance: 107.3
click at [319, 248] on div "Cortoney Salisbury In ******* Type or select a time Out *******" at bounding box center [401, 273] width 364 height 82
type input "*******"
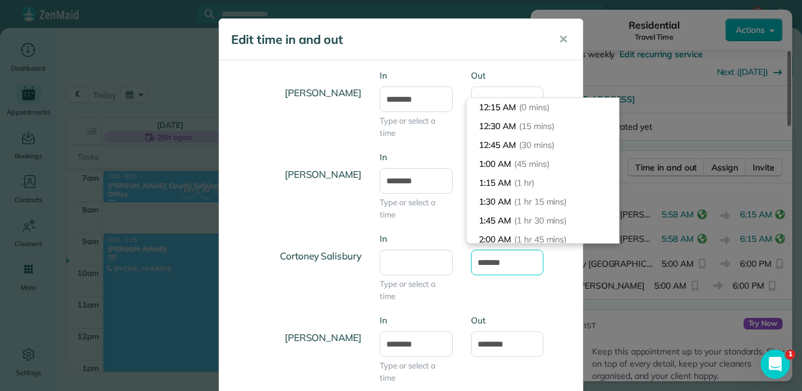
drag, startPoint x: 510, startPoint y: 266, endPoint x: 428, endPoint y: 253, distance: 83.2
click at [428, 254] on div "Cortoney Salisbury In Type or select a time Out *******" at bounding box center [401, 273] width 364 height 82
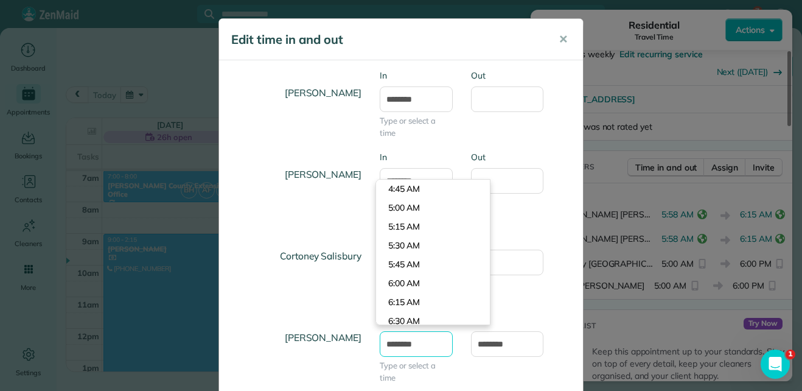
drag, startPoint x: 423, startPoint y: 345, endPoint x: 338, endPoint y: 336, distance: 85.0
click at [338, 337] on div "[PERSON_NAME] In ******* Type or select a time Out *******" at bounding box center [401, 355] width 364 height 82
type input "*******"
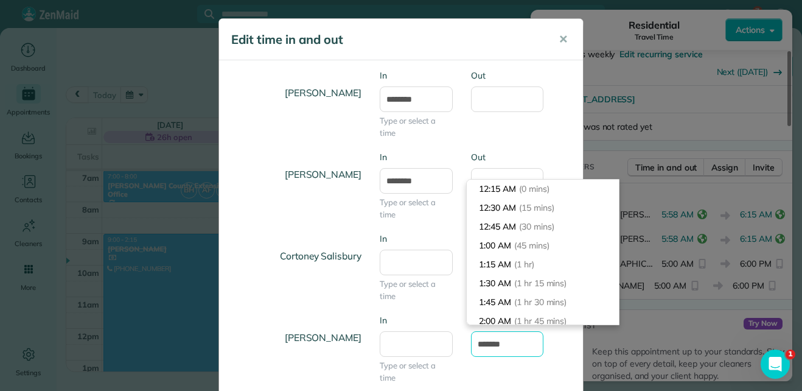
drag, startPoint x: 522, startPoint y: 346, endPoint x: 413, endPoint y: 343, distance: 109.0
click at [413, 343] on div "[PERSON_NAME] In Type or select a time Out *******" at bounding box center [401, 355] width 364 height 82
click at [280, 292] on div "Cortoney Salisbury In Type or select a time Out" at bounding box center [401, 273] width 364 height 82
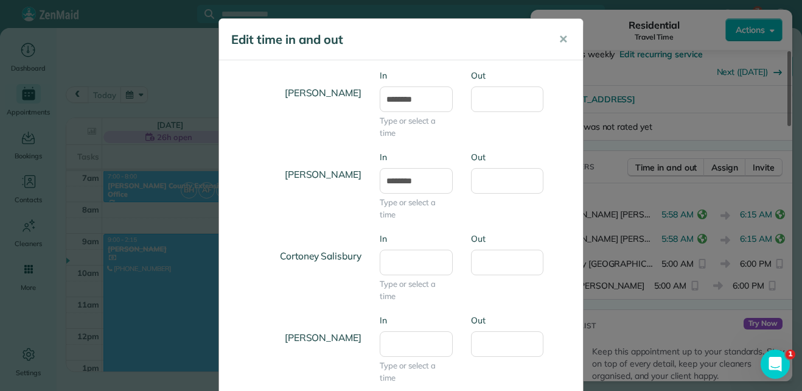
scroll to position [75, 0]
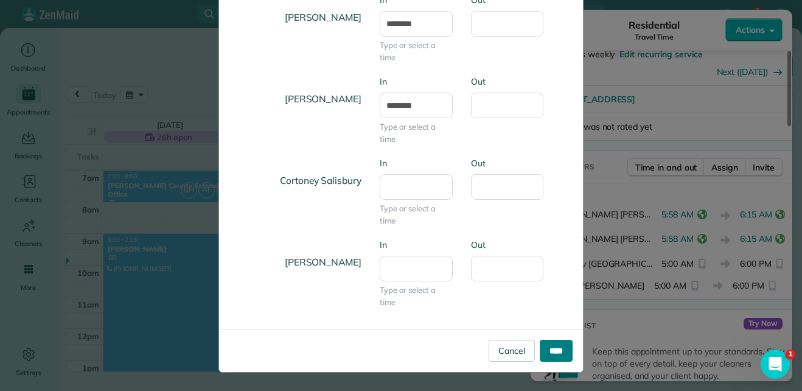
click at [549, 351] on input "****" at bounding box center [556, 350] width 33 height 22
